Goal: Check status: Check status

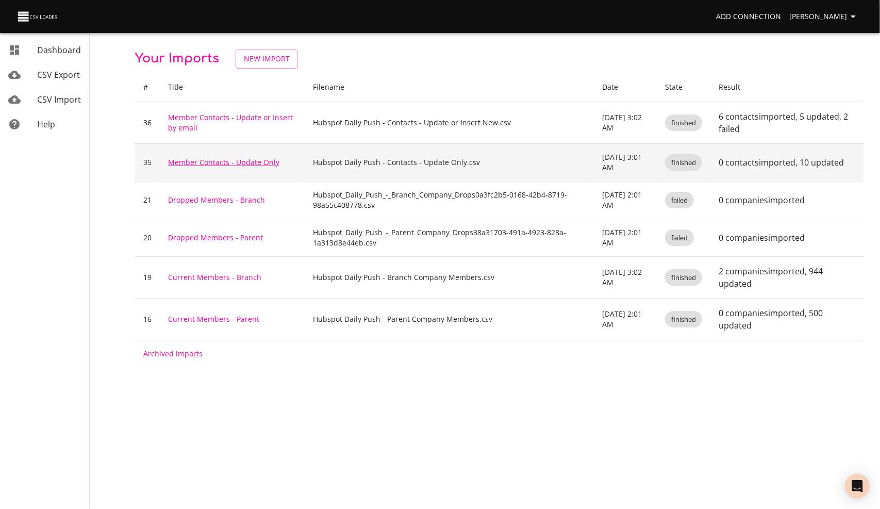
click at [213, 161] on link "Member Contacts - Update Only" at bounding box center [223, 162] width 111 height 10
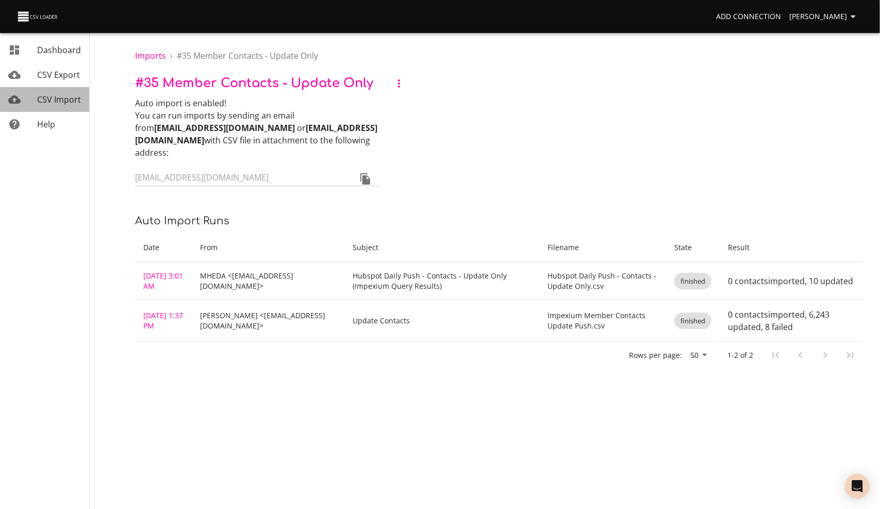
click at [73, 99] on span "CSV Import" at bounding box center [59, 99] width 44 height 11
